Goal: Find specific page/section: Find specific page/section

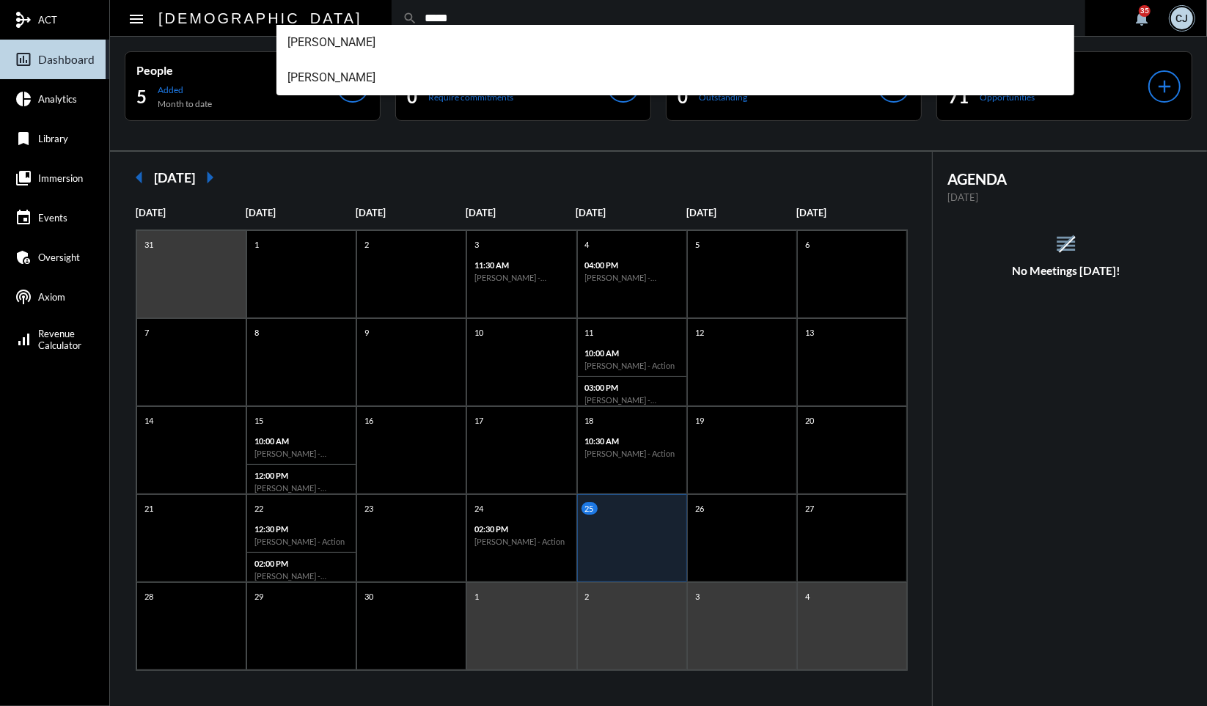
type input "*****"
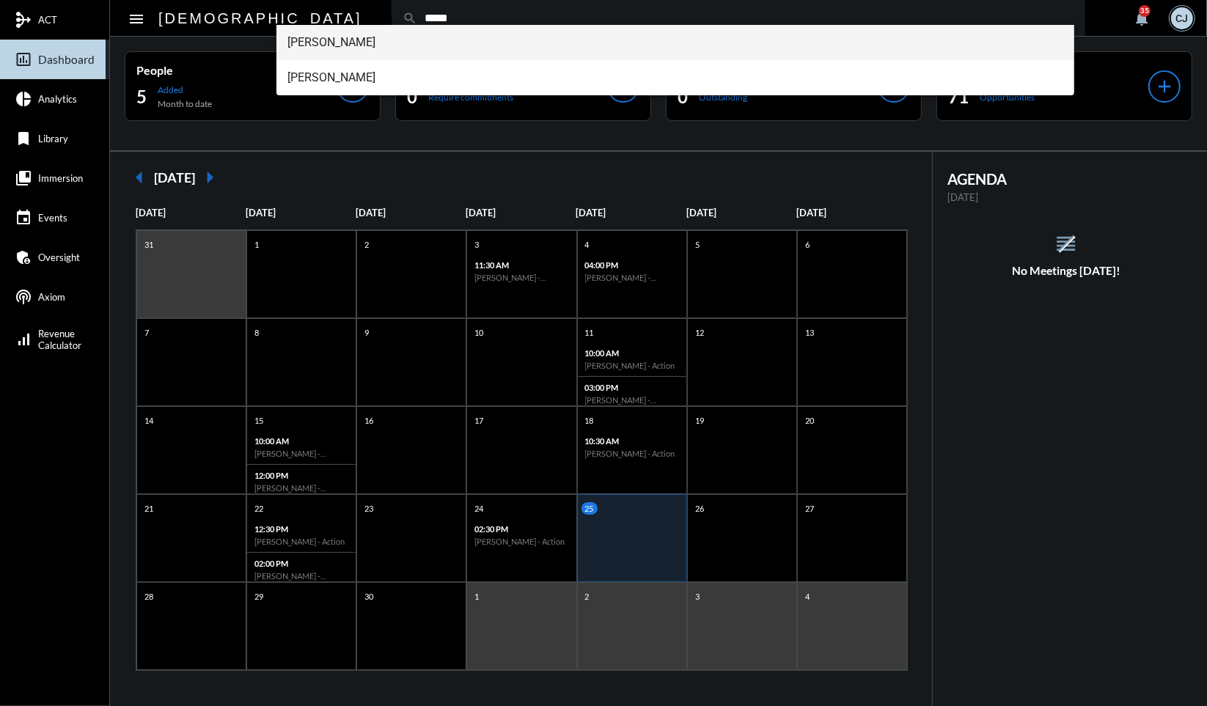
click at [338, 40] on span "[PERSON_NAME]" at bounding box center [675, 42] width 775 height 35
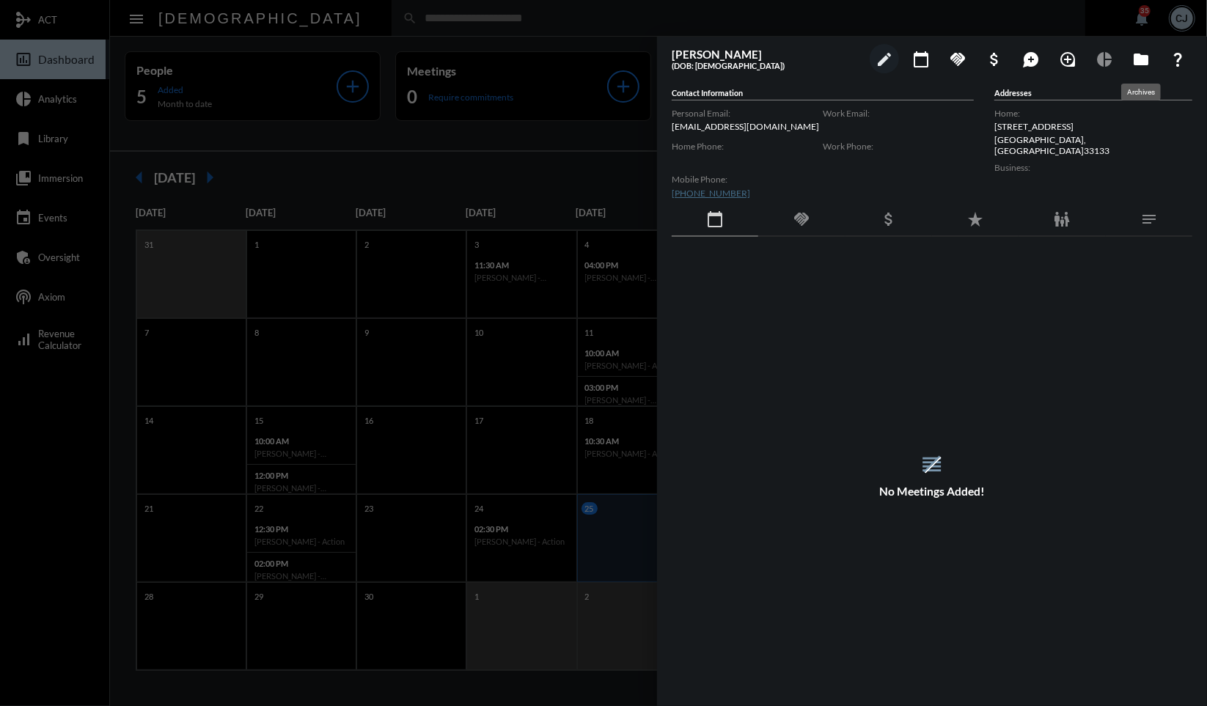
click at [1136, 53] on mat-icon "folder" at bounding box center [1142, 60] width 18 height 18
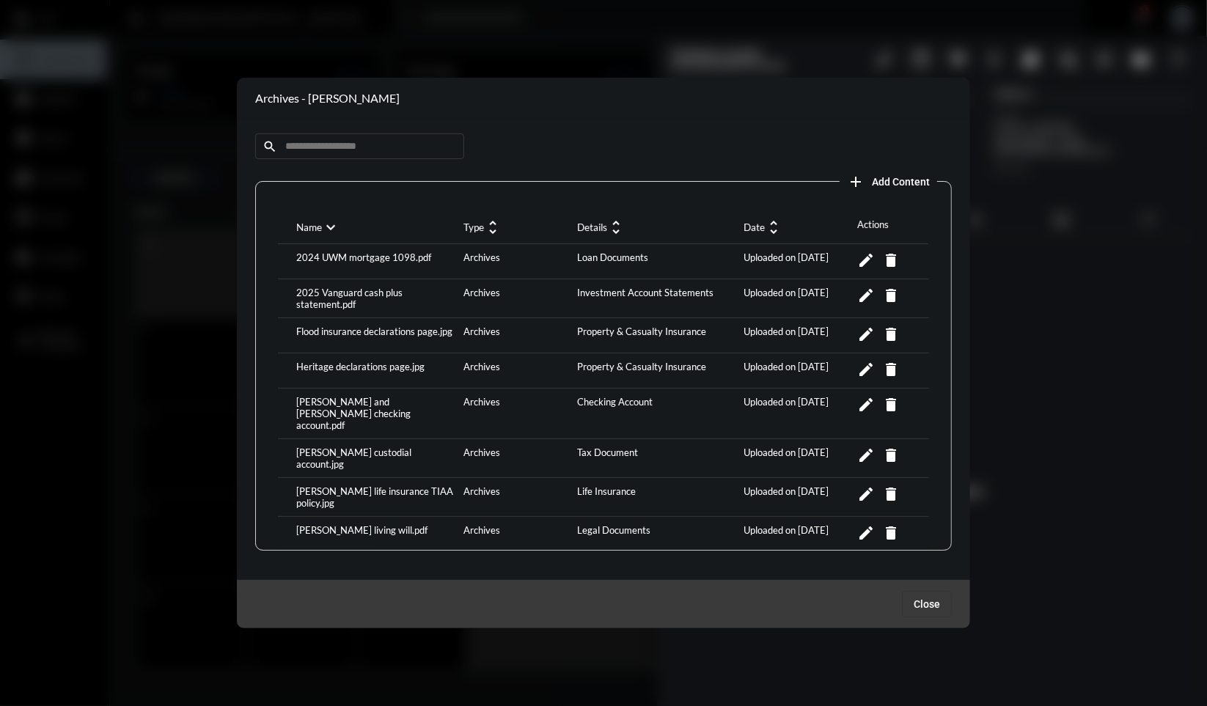
click at [417, 447] on div "[PERSON_NAME] custodial account.jpg" at bounding box center [376, 458] width 167 height 23
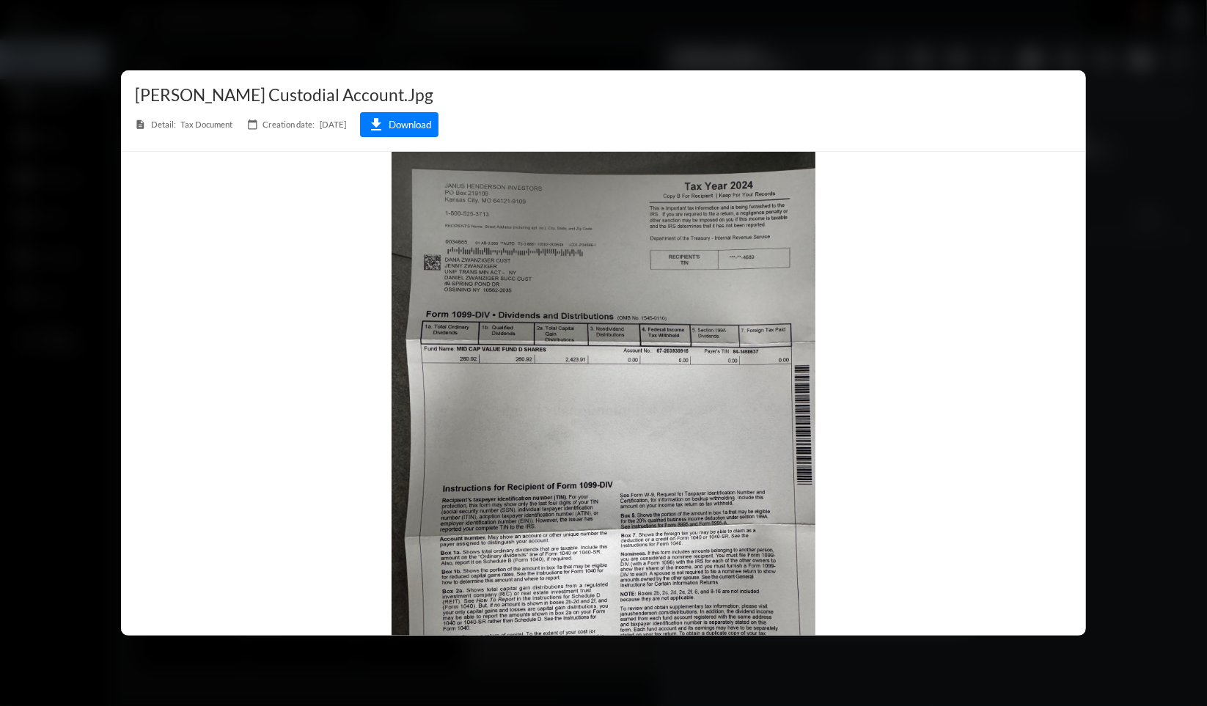
click at [802, 43] on div at bounding box center [603, 353] width 1207 height 706
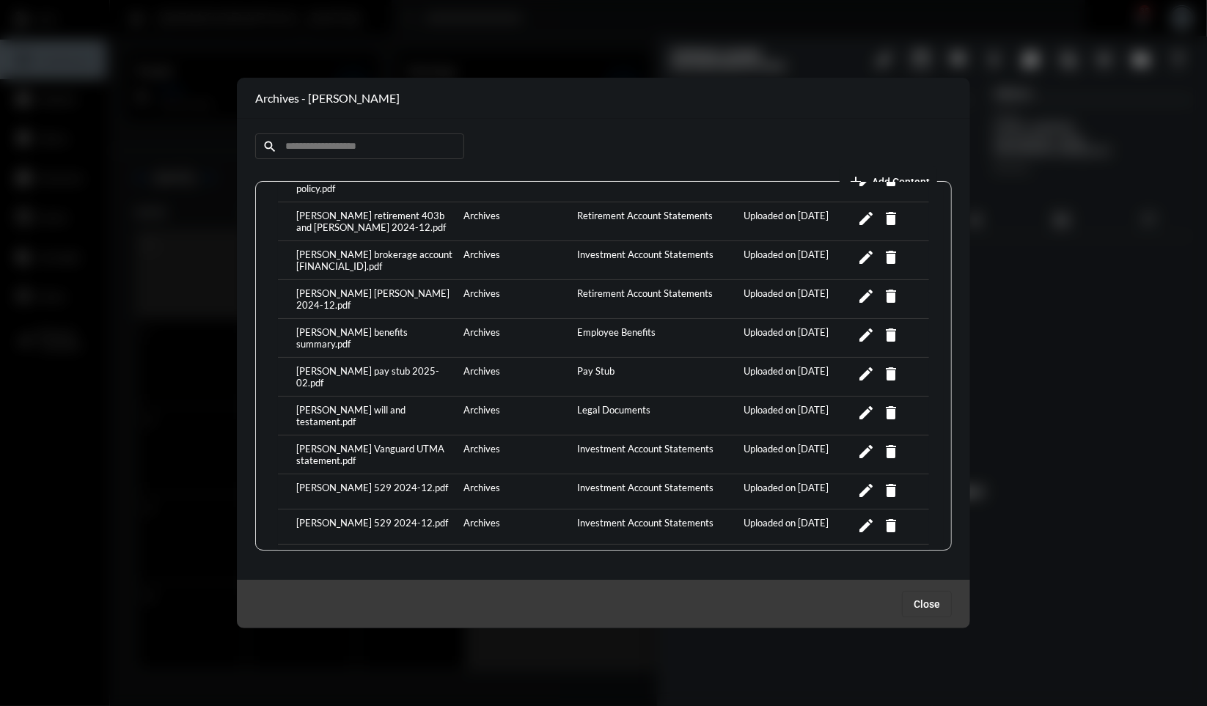
scroll to position [464, 0]
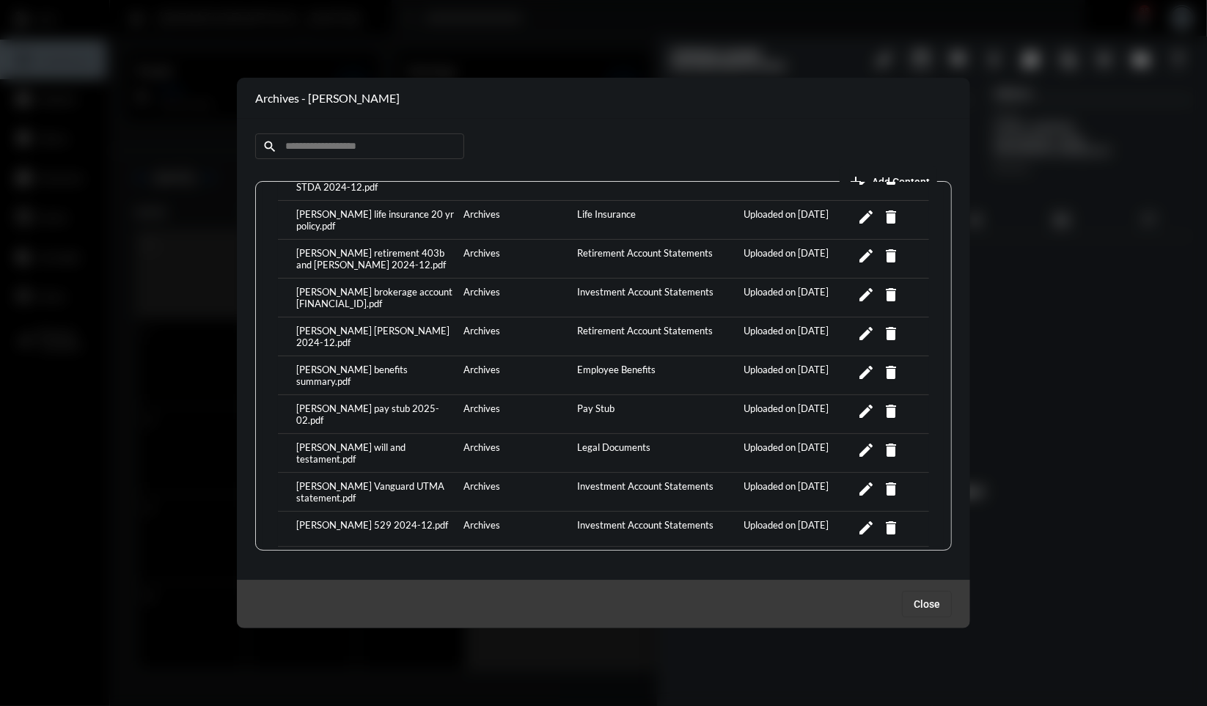
click at [414, 480] on div "[PERSON_NAME] Vanguard UTMA statement.pdf" at bounding box center [376, 491] width 167 height 23
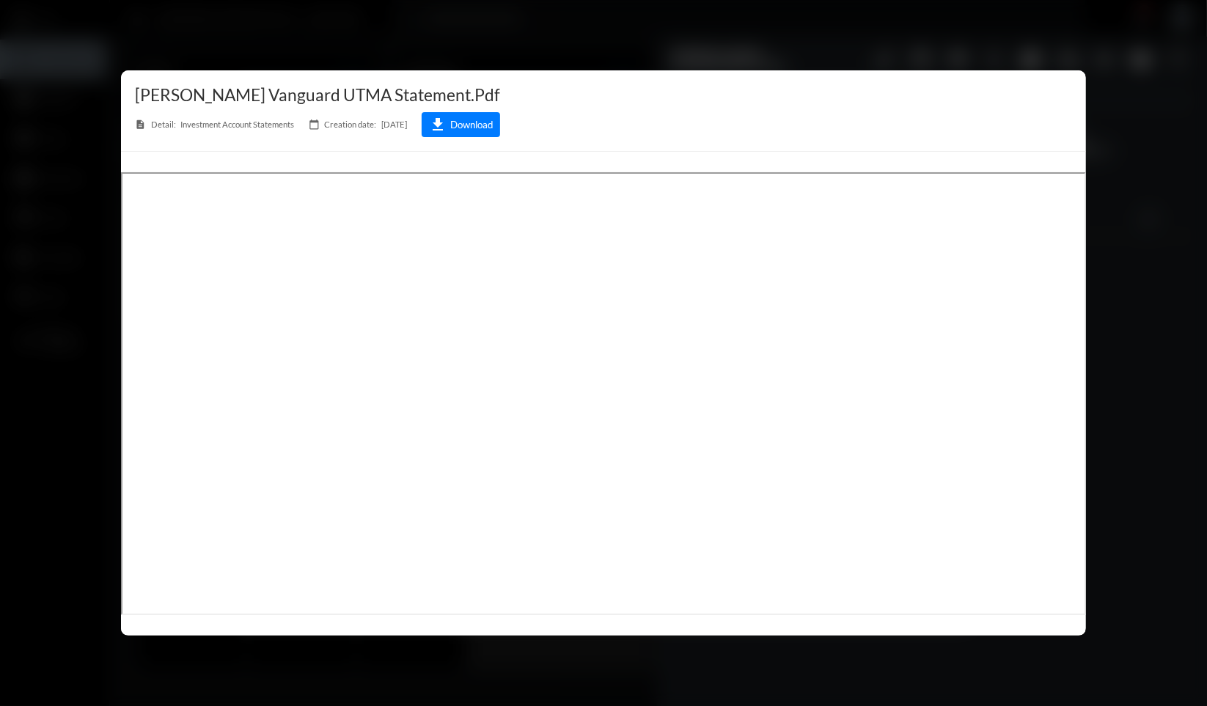
click at [1005, 41] on div at bounding box center [603, 353] width 1207 height 706
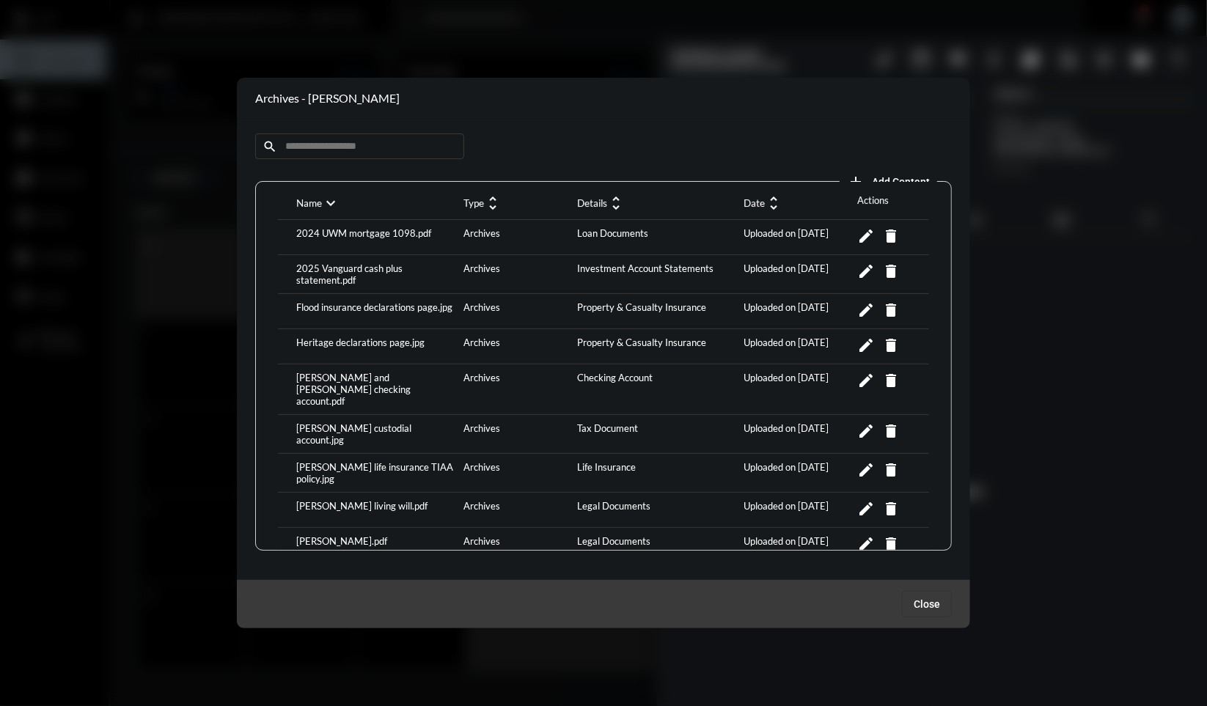
scroll to position [0, 0]
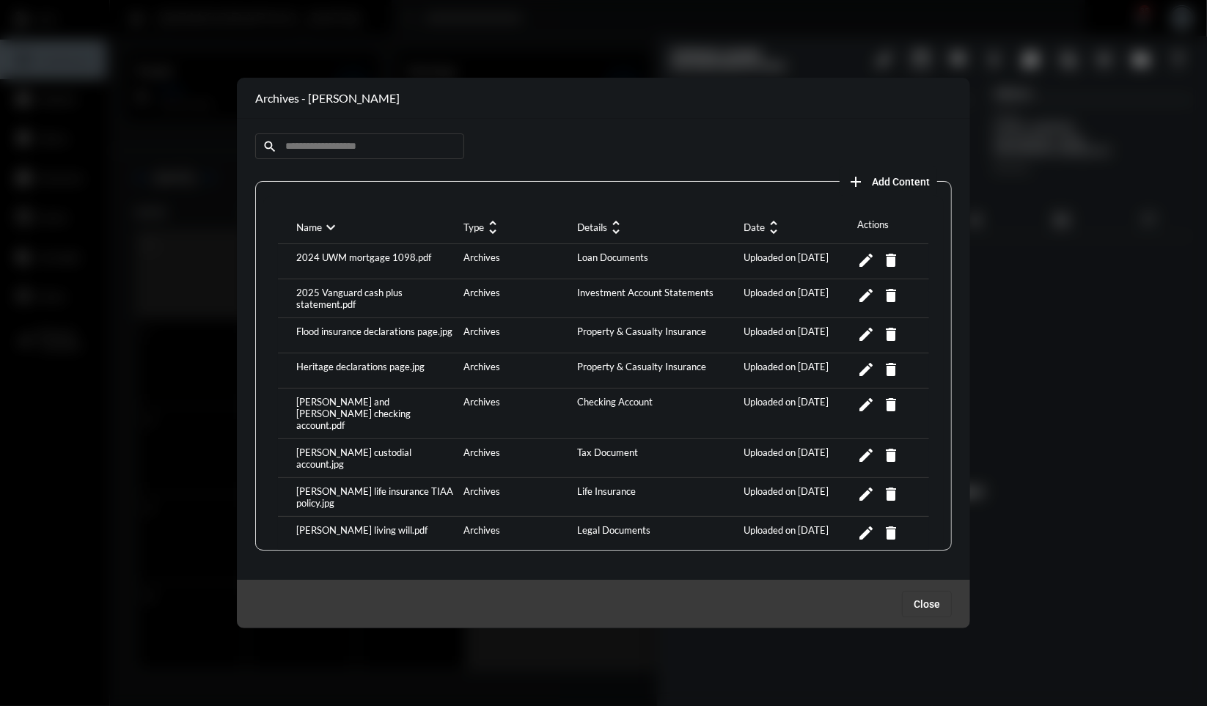
click at [1053, 327] on div at bounding box center [603, 353] width 1207 height 706
click at [1072, 100] on div at bounding box center [603, 353] width 1207 height 706
